Goal: Task Accomplishment & Management: Use online tool/utility

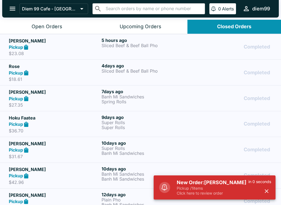
click at [214, 190] on p "Pickup / 1 items" at bounding box center [213, 188] width 72 height 5
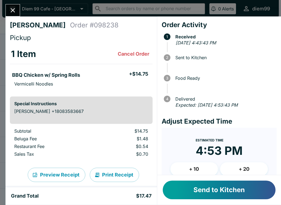
click at [208, 194] on button "Send to Kitchen" at bounding box center [219, 190] width 113 height 19
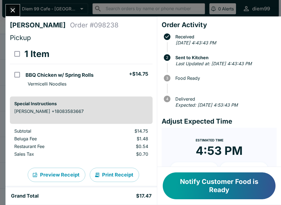
click at [125, 177] on button "Print Receipt" at bounding box center [114, 175] width 49 height 14
click at [15, 15] on button "Close" at bounding box center [13, 10] width 14 height 12
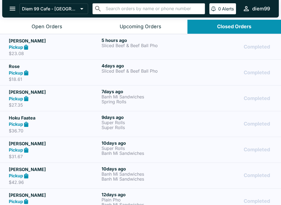
click at [57, 27] on div "Open Orders" at bounding box center [47, 27] width 31 height 6
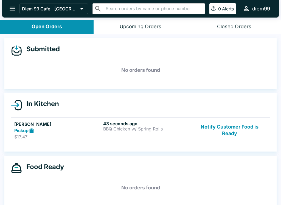
click at [249, 118] on link "[PERSON_NAME] Pickup $17.47 43 seconds ago BBQ Chicken w/ Spring Rolls Notify C…" at bounding box center [140, 130] width 259 height 26
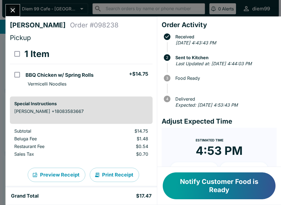
click at [237, 188] on button "Notify Customer Food is Ready" at bounding box center [219, 186] width 113 height 27
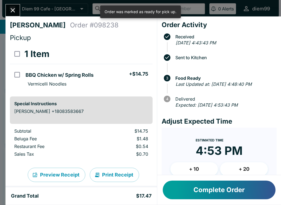
click at [15, 10] on icon "Close" at bounding box center [12, 10] width 7 height 7
